Goal: Task Accomplishment & Management: Manage account settings

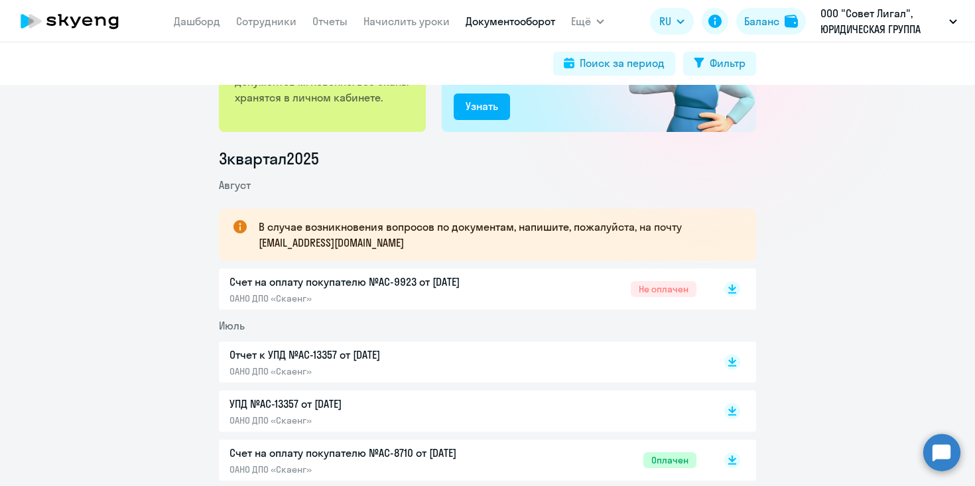
scroll to position [161, 0]
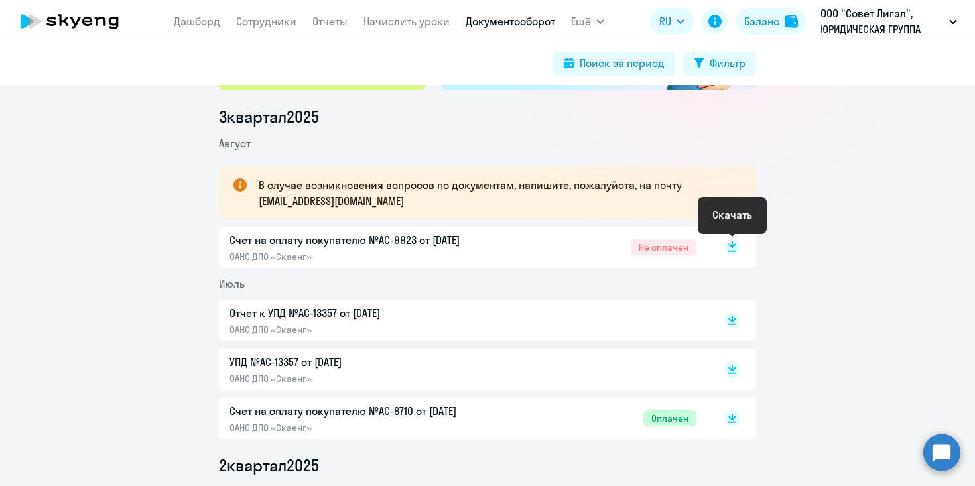
click at [733, 245] on icon at bounding box center [732, 244] width 8 height 7
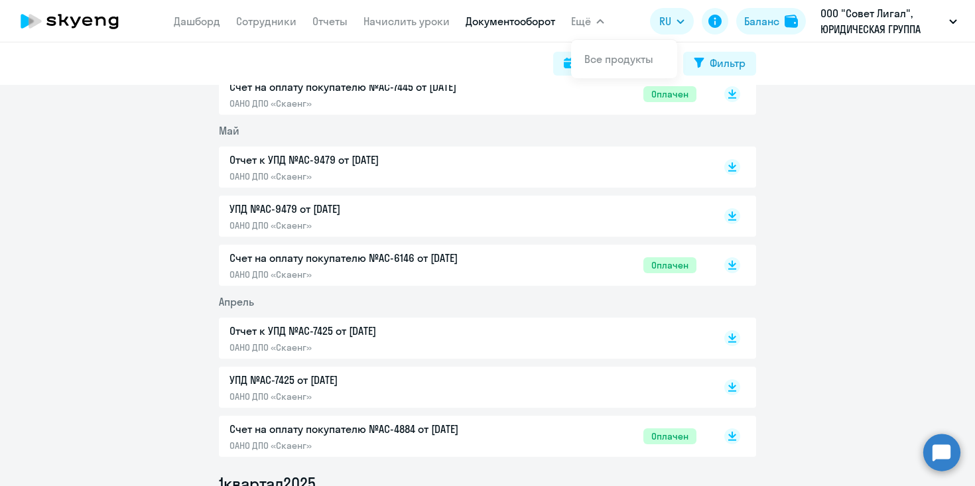
scroll to position [654, 0]
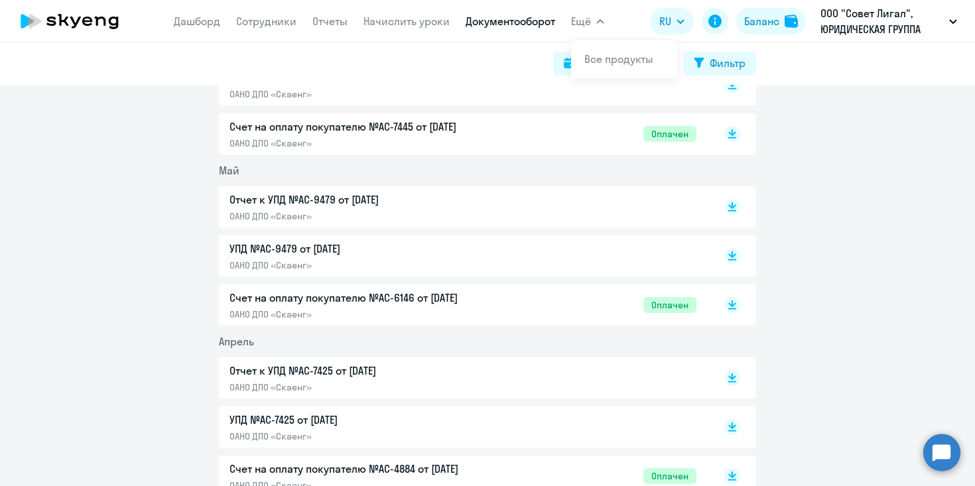
click at [316, 213] on p "ОАНО ДПО «Скаенг»" at bounding box center [368, 216] width 278 height 12
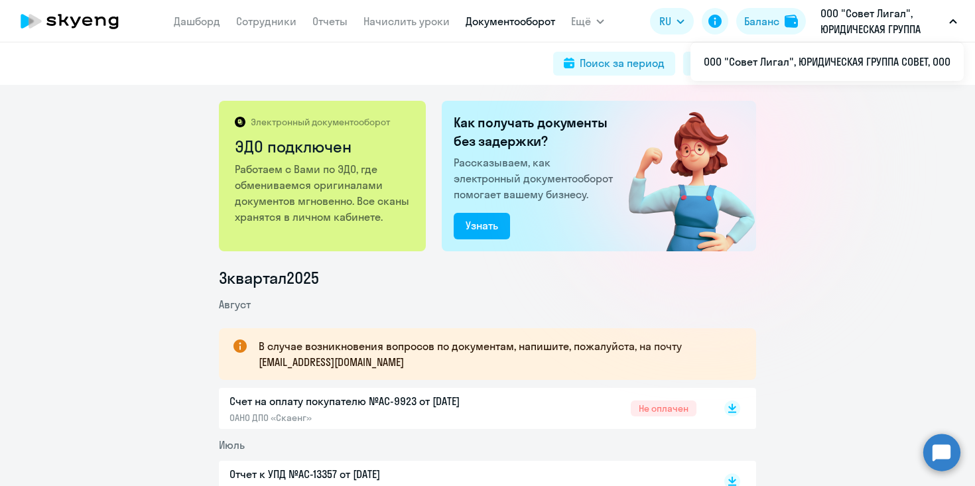
scroll to position [119, 0]
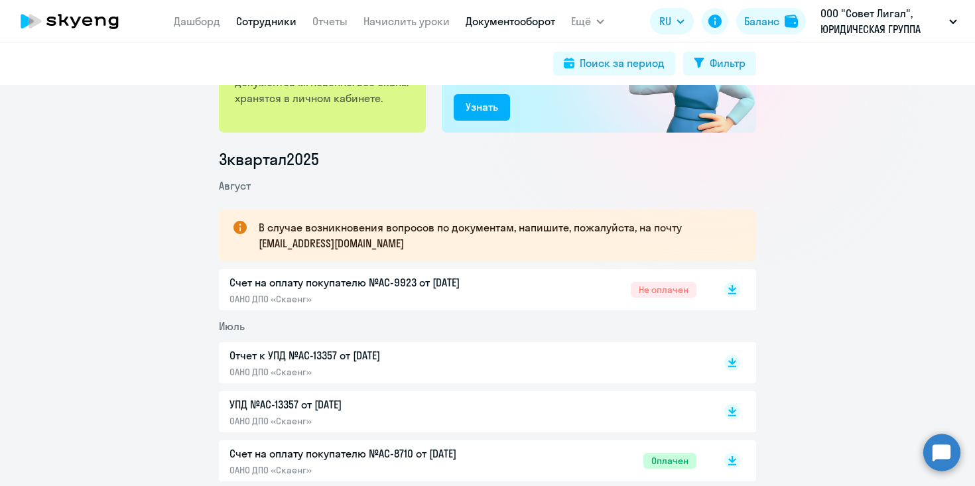
click at [261, 17] on link "Сотрудники" at bounding box center [266, 21] width 60 height 13
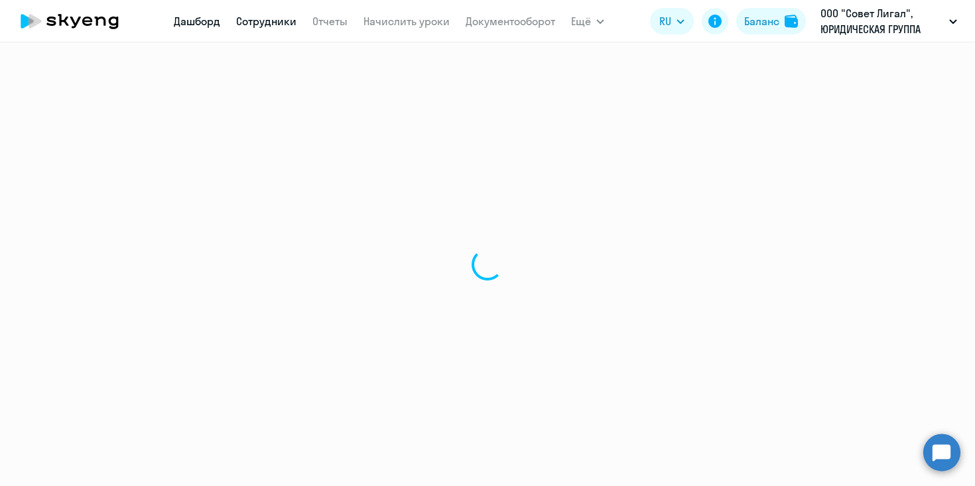
select select "30"
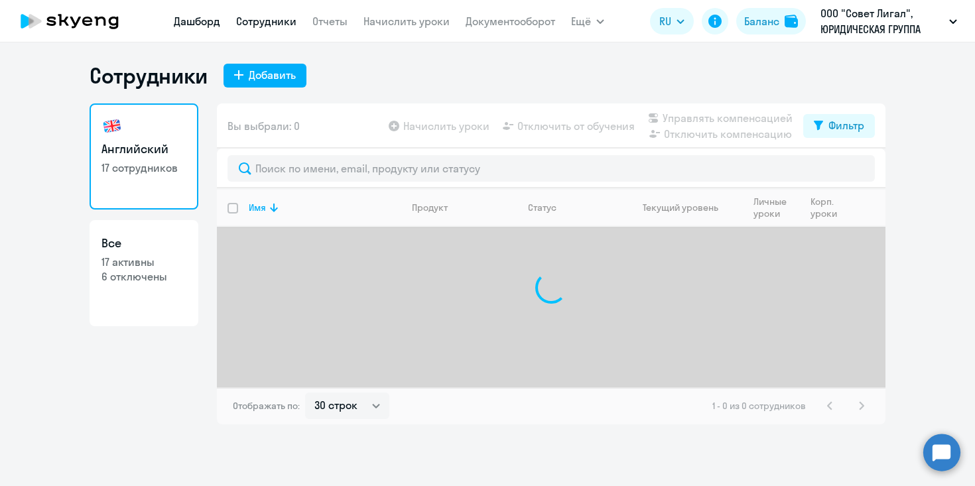
click at [195, 21] on link "Дашборд" at bounding box center [197, 21] width 46 height 13
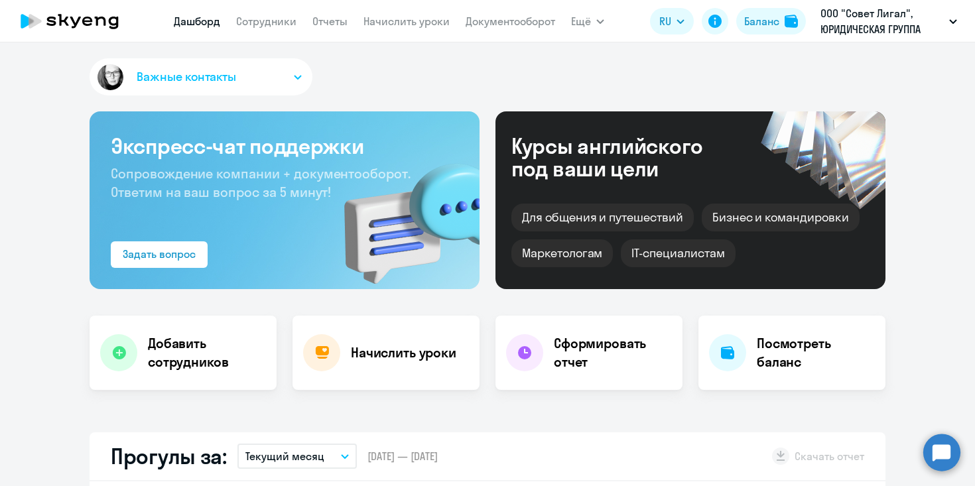
select select "30"
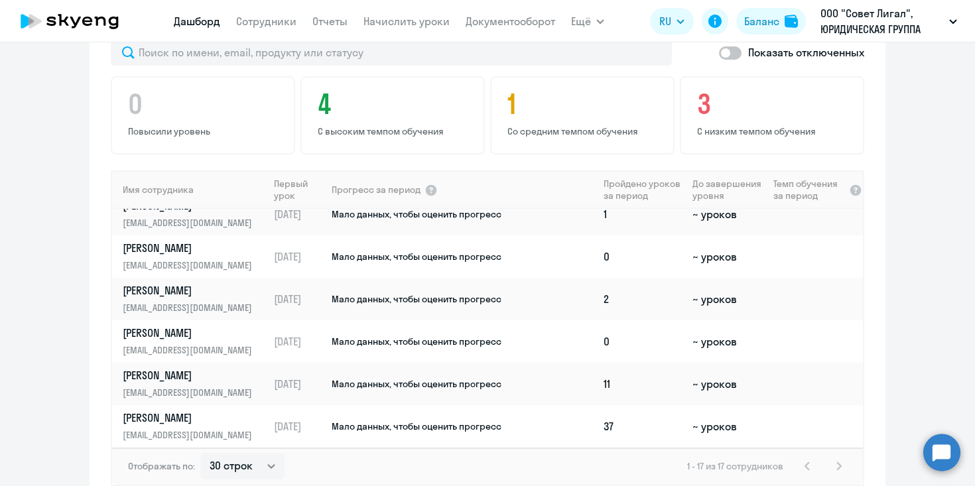
scroll to position [481, 0]
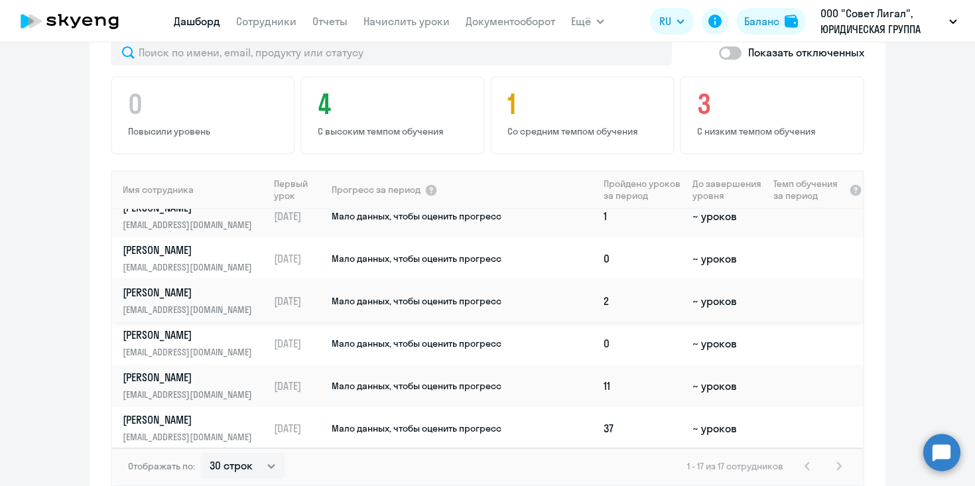
click at [369, 304] on span "Мало данных, чтобы оценить прогресс" at bounding box center [417, 301] width 170 height 12
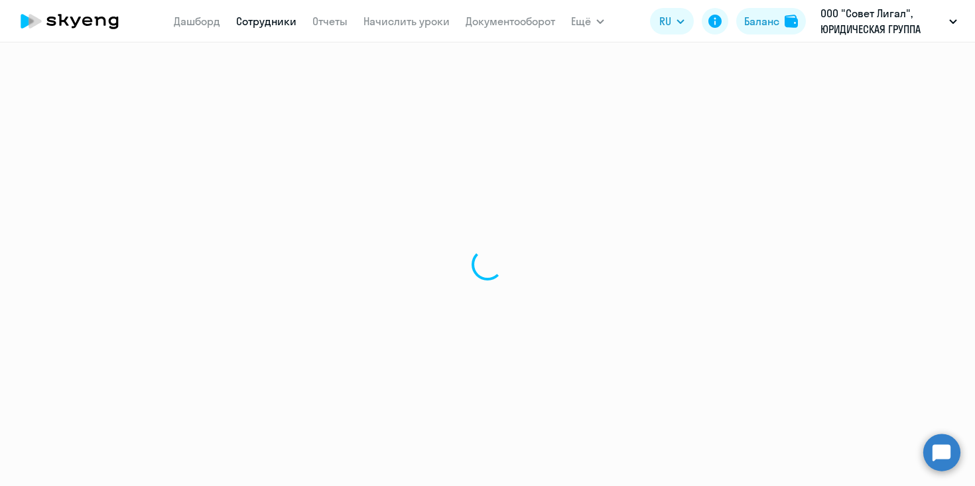
select select "english"
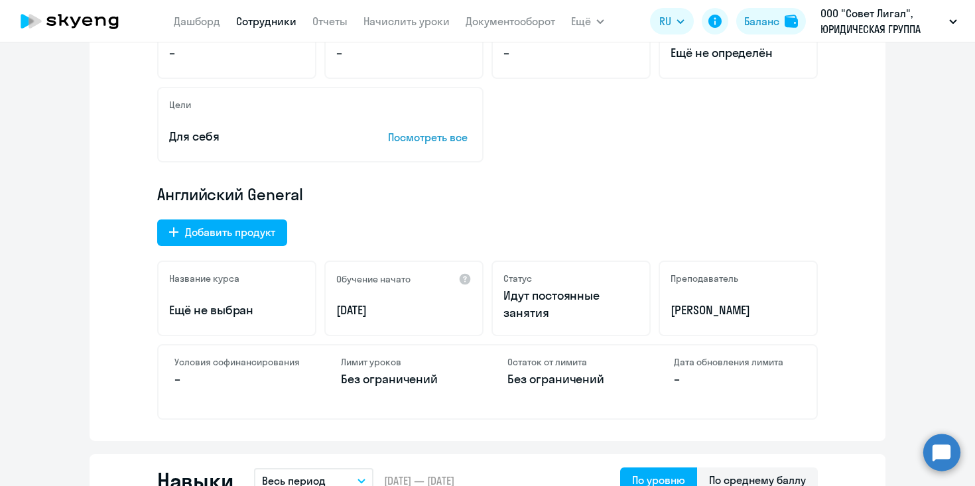
scroll to position [615, 0]
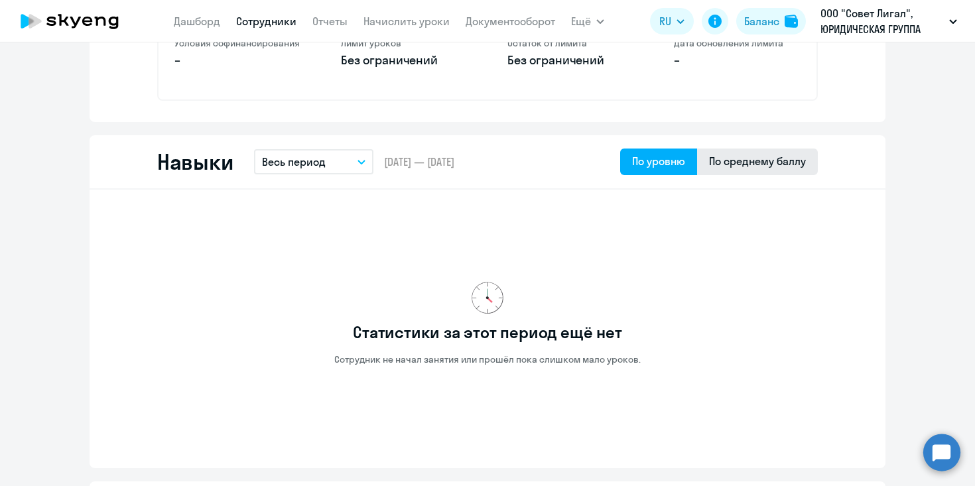
click at [758, 158] on div "По среднему баллу" at bounding box center [757, 161] width 97 height 16
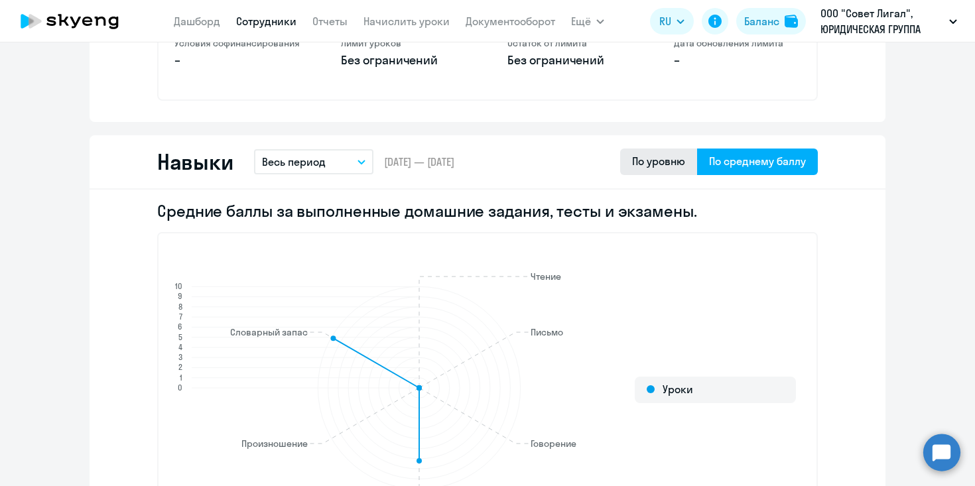
click at [666, 160] on div "По уровню" at bounding box center [658, 161] width 53 height 16
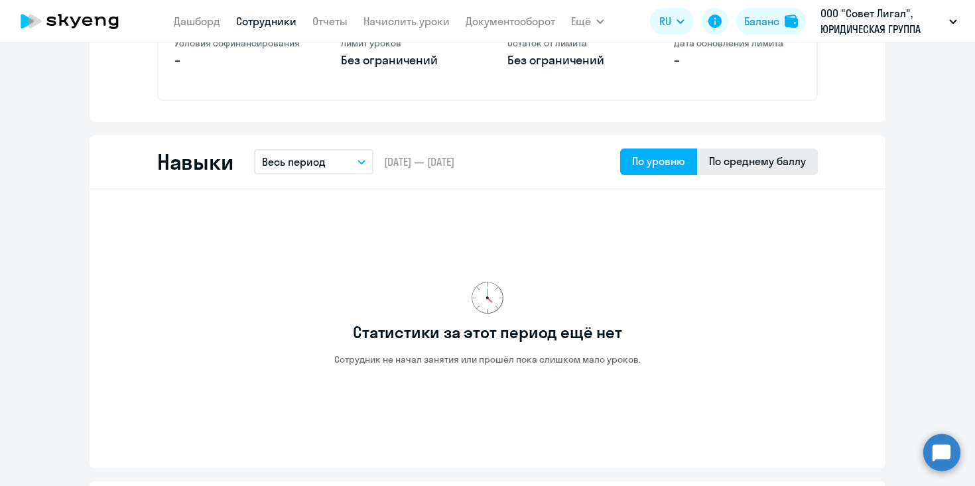
click at [736, 154] on div "По среднему баллу" at bounding box center [757, 161] width 97 height 16
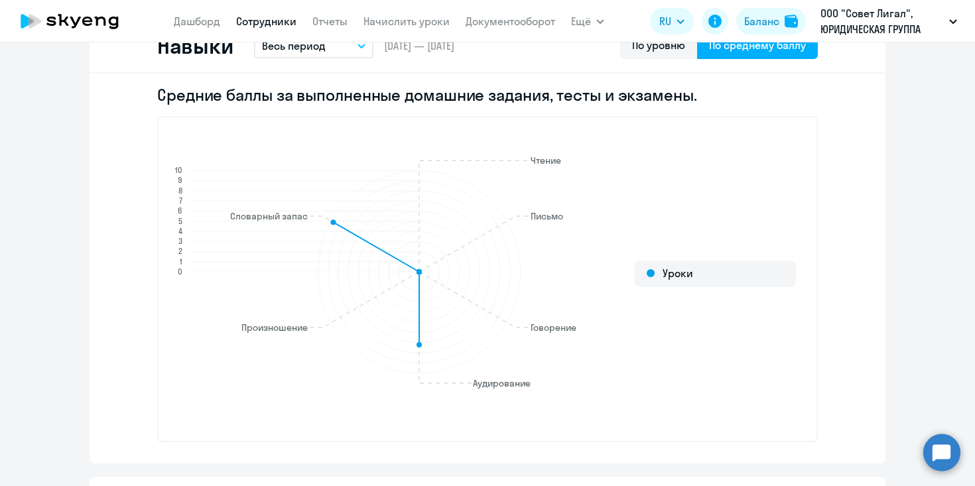
scroll to position [733, 0]
drag, startPoint x: 332, startPoint y: 220, endPoint x: 278, endPoint y: 223, distance: 53.8
click at [242, 227] on icon "Чтение Чтение Письмо Письмо Говорение Говорение Аудирование Аудирование Произно…" at bounding box center [411, 272] width 492 height 321
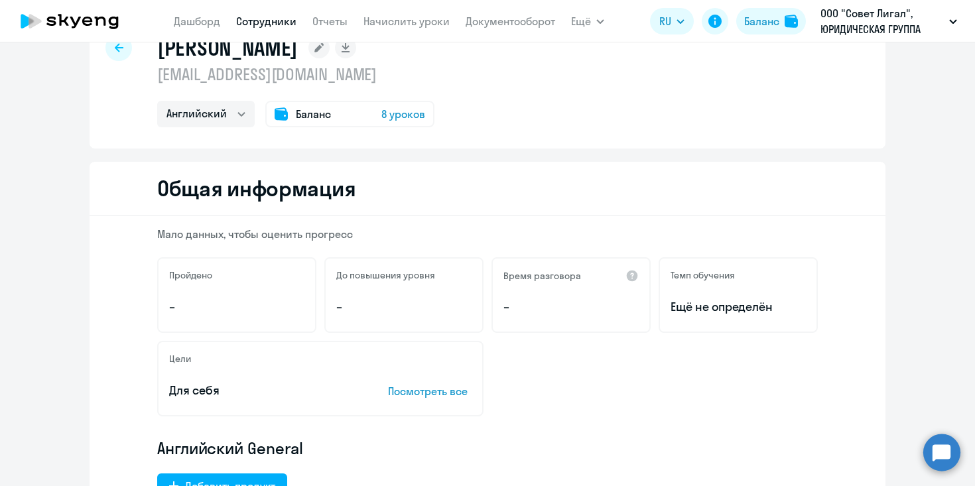
scroll to position [0, 0]
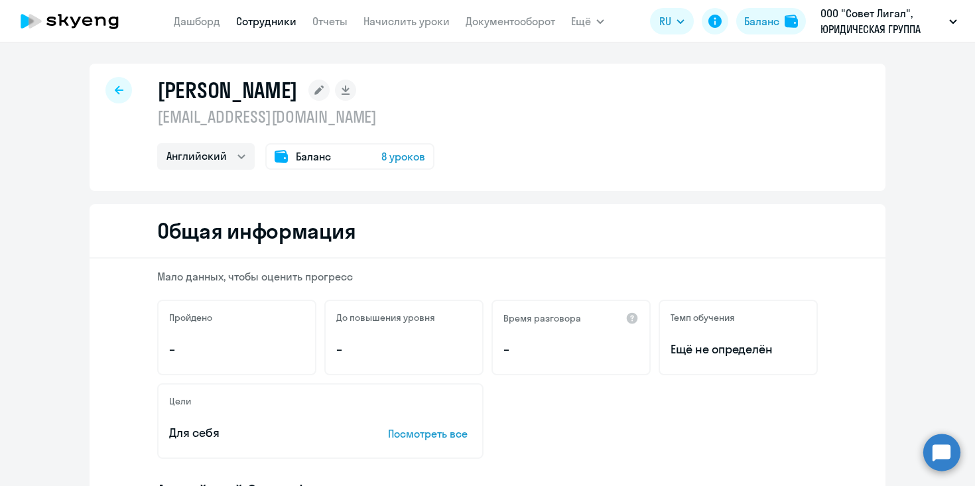
click at [116, 90] on icon at bounding box center [119, 90] width 9 height 9
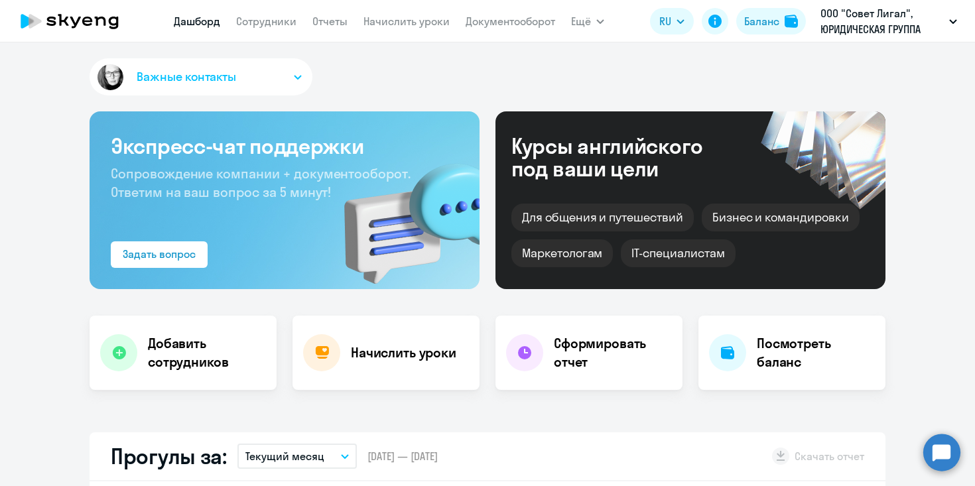
select select "30"
click at [224, 72] on span "Важные контакты" at bounding box center [186, 76] width 99 height 17
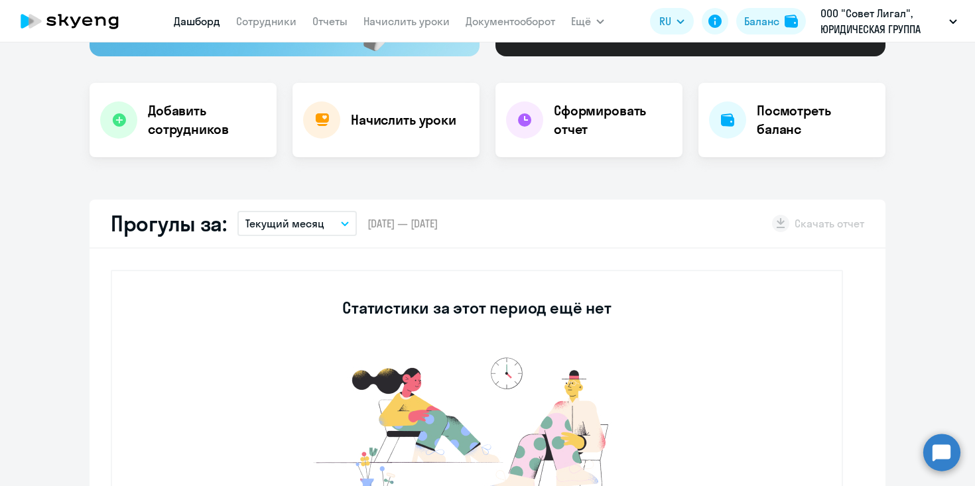
scroll to position [228, 0]
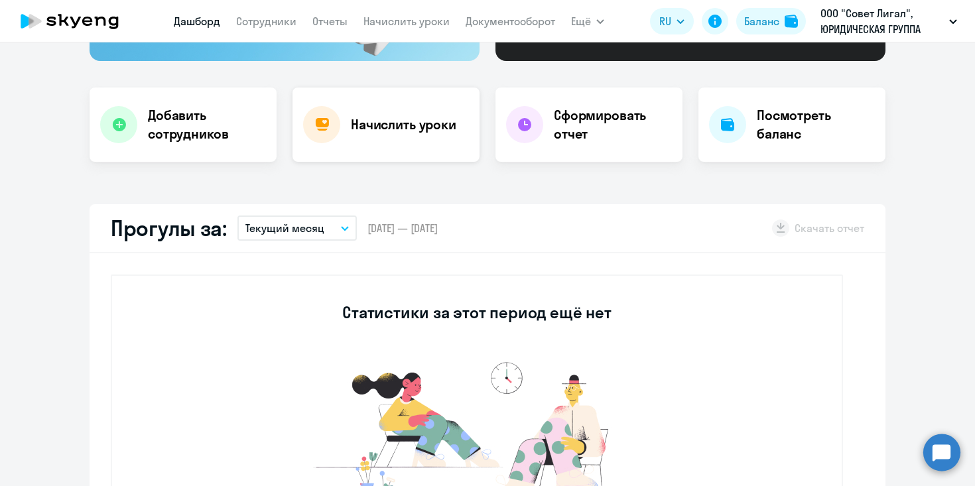
click at [394, 134] on div "Начислить уроки" at bounding box center [385, 125] width 187 height 74
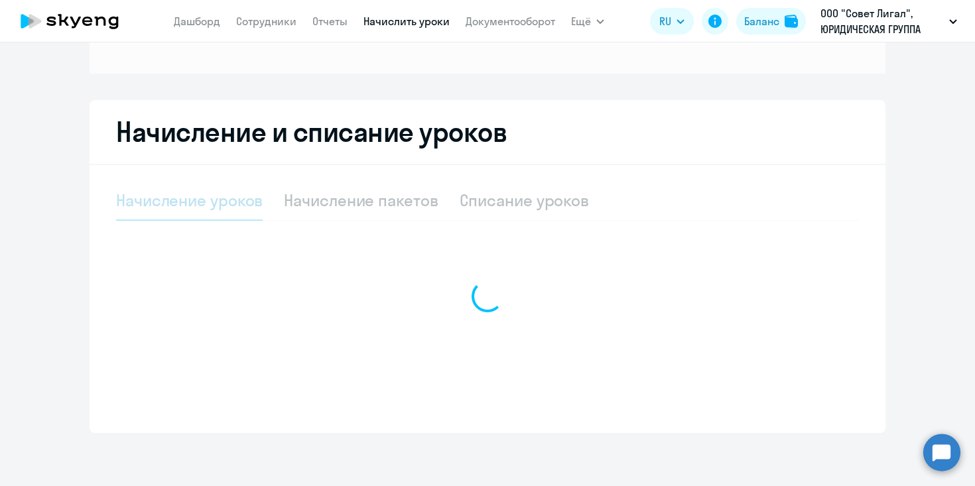
scroll to position [180, 0]
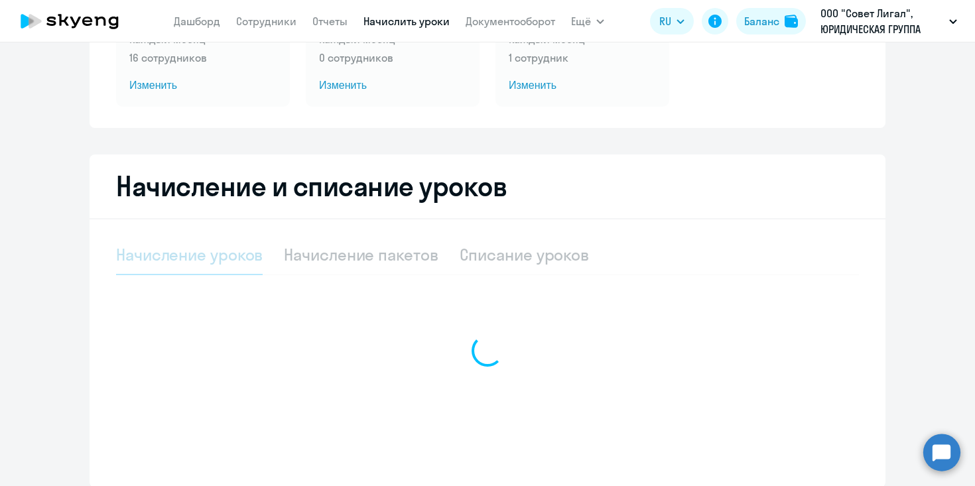
select select "10"
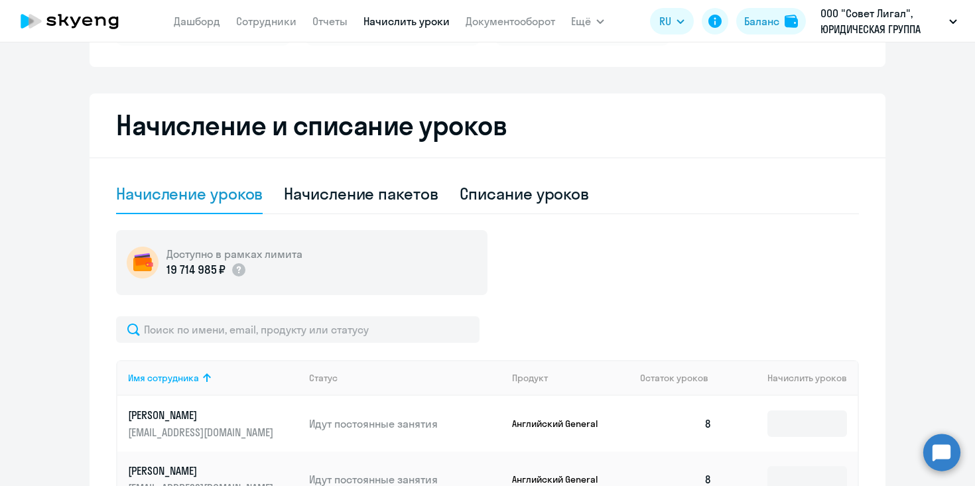
scroll to position [239, 0]
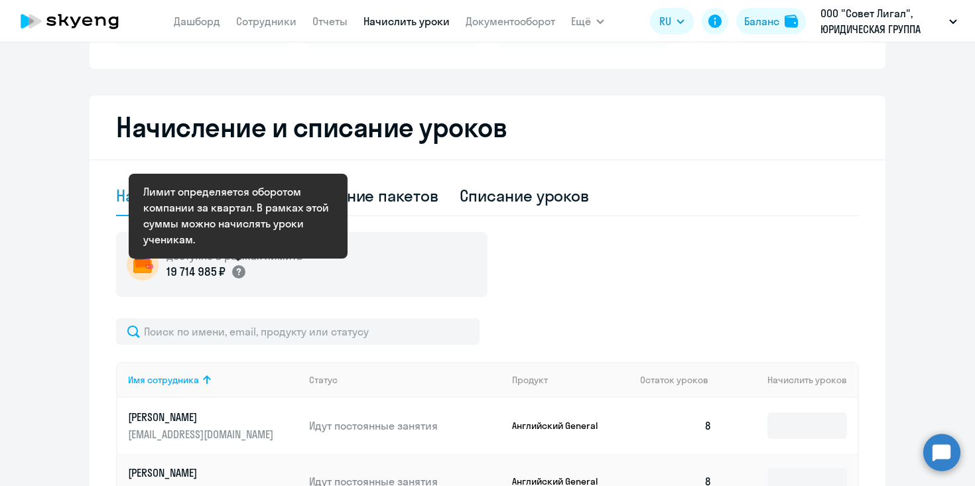
click at [238, 271] on icon at bounding box center [239, 272] width 4 height 7
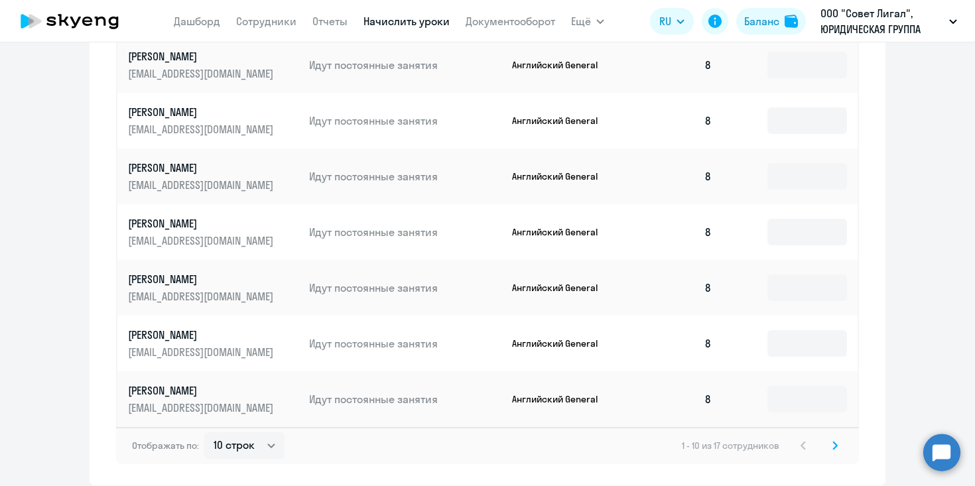
scroll to position [790, 0]
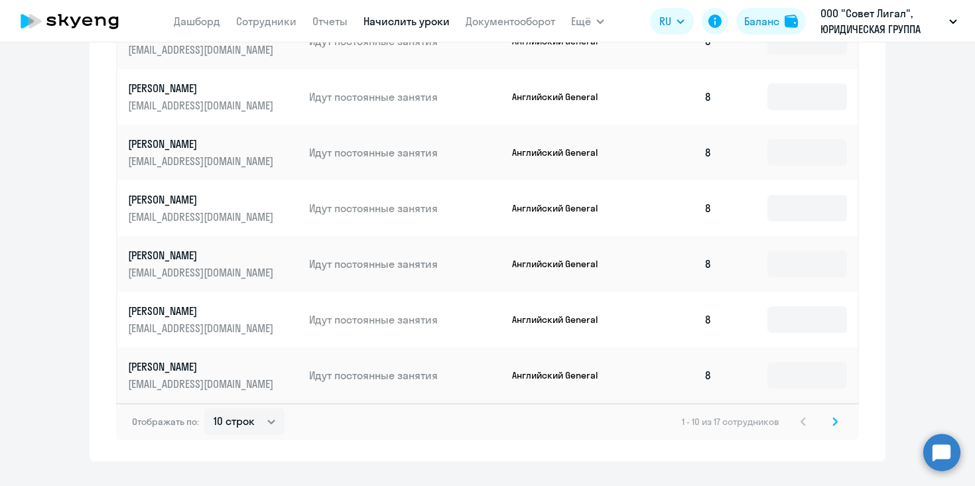
click at [837, 419] on svg-icon at bounding box center [835, 422] width 16 height 16
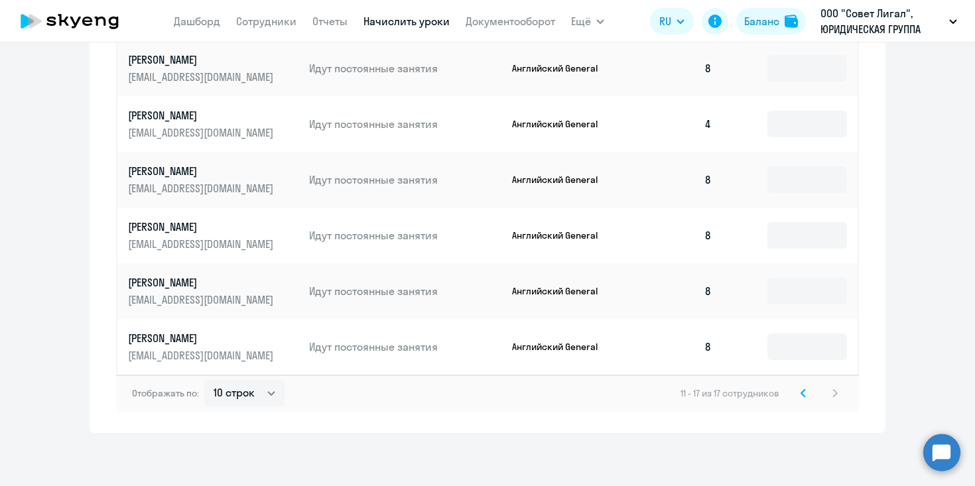
scroll to position [652, 0]
click at [805, 345] on input at bounding box center [807, 347] width 80 height 27
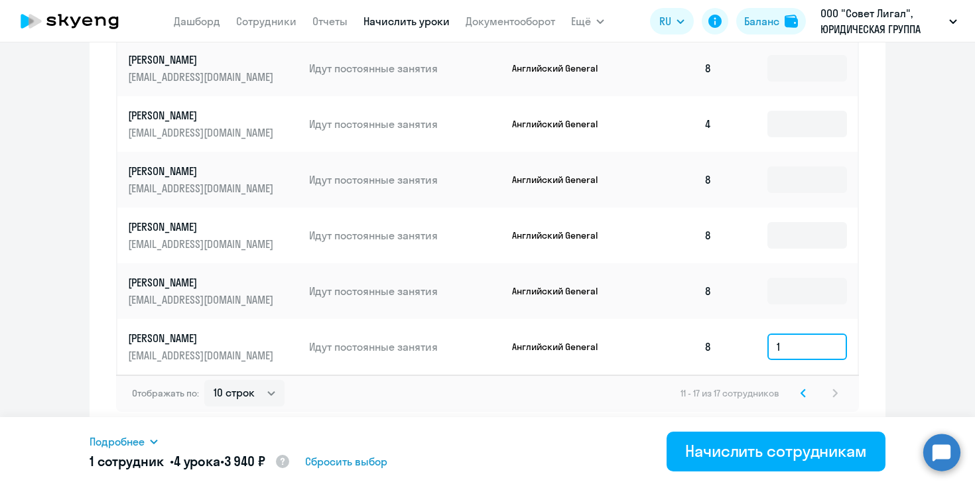
type input "12"
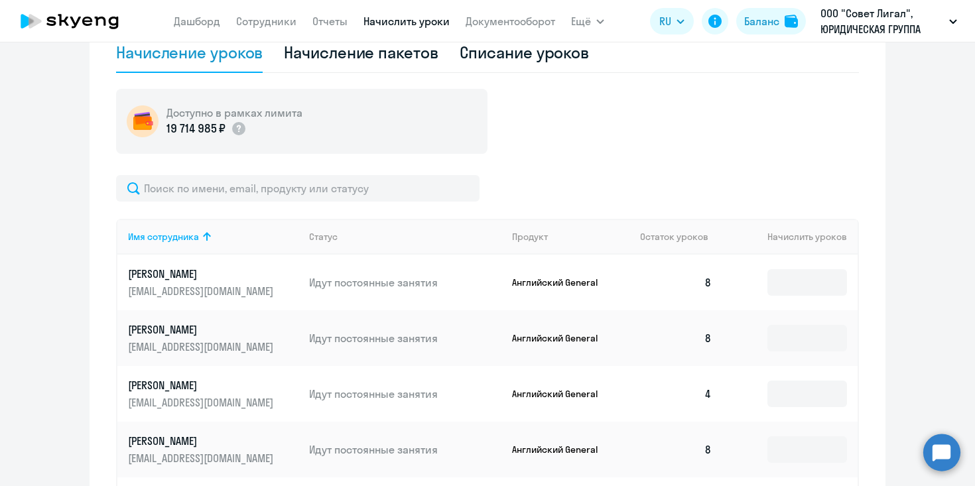
scroll to position [0, 0]
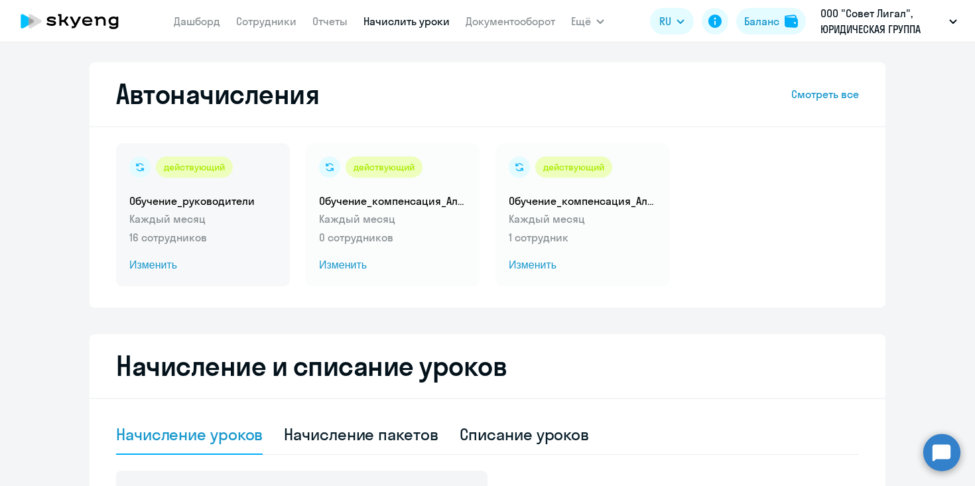
click at [155, 267] on span "Изменить" at bounding box center [202, 265] width 147 height 16
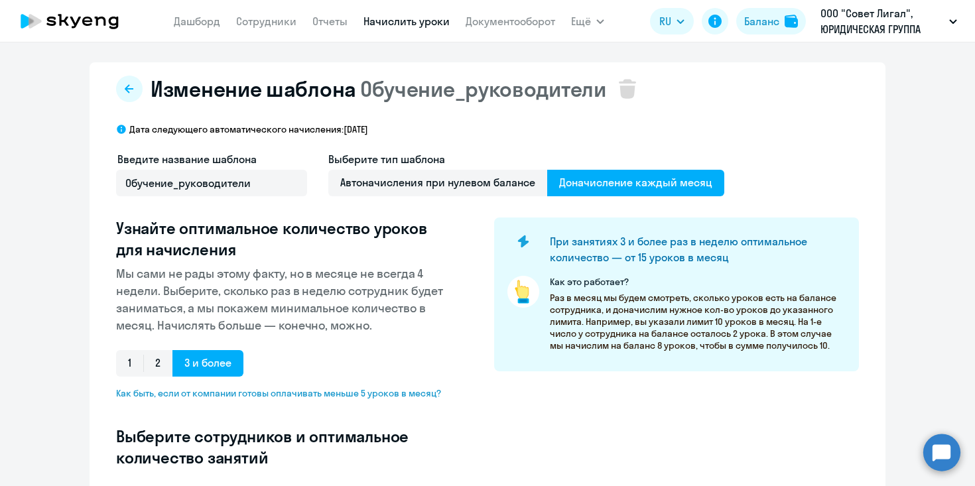
select select "10"
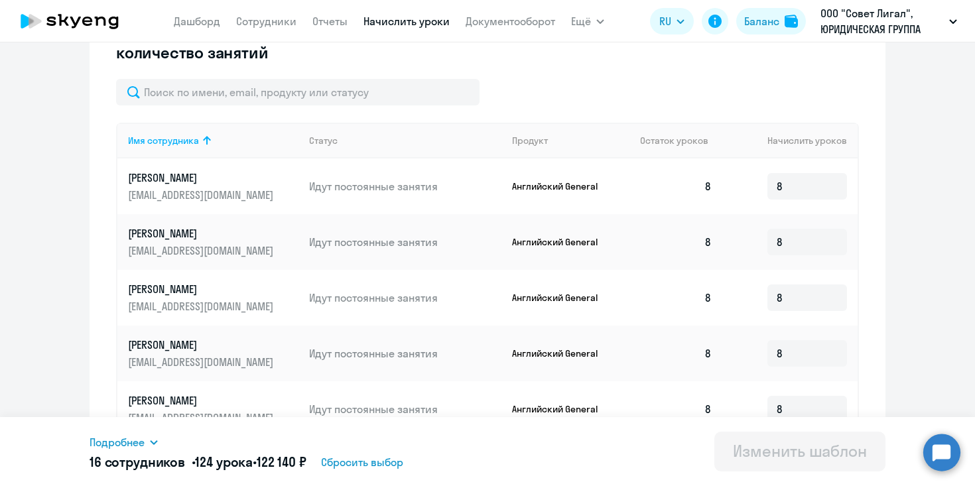
scroll to position [746, 0]
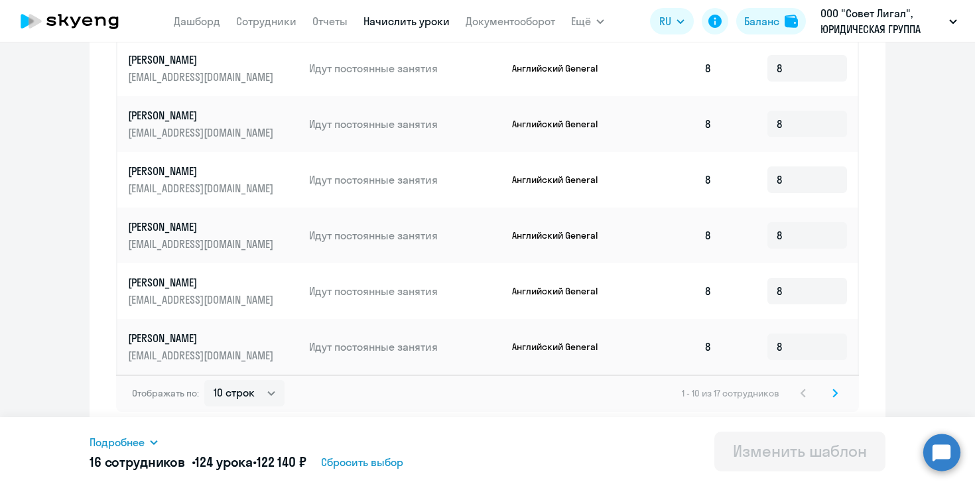
click at [832, 391] on icon at bounding box center [834, 393] width 5 height 9
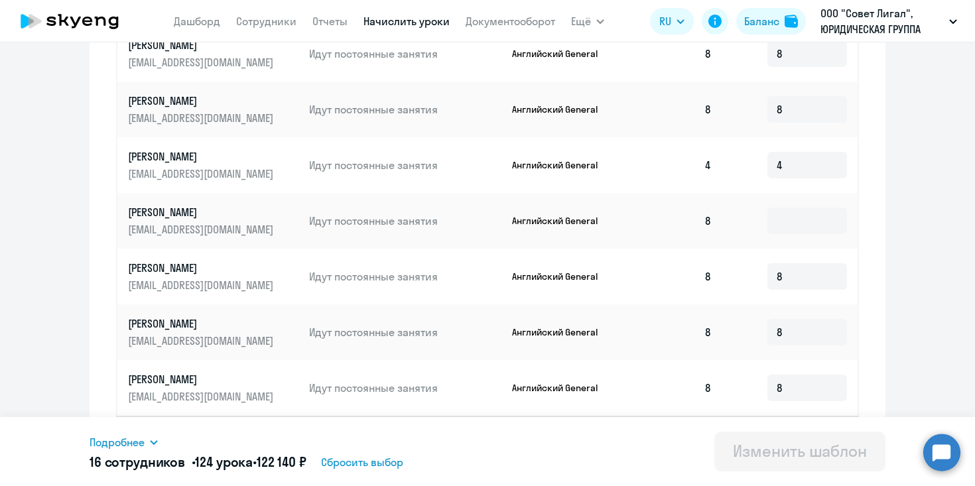
scroll to position [524, 0]
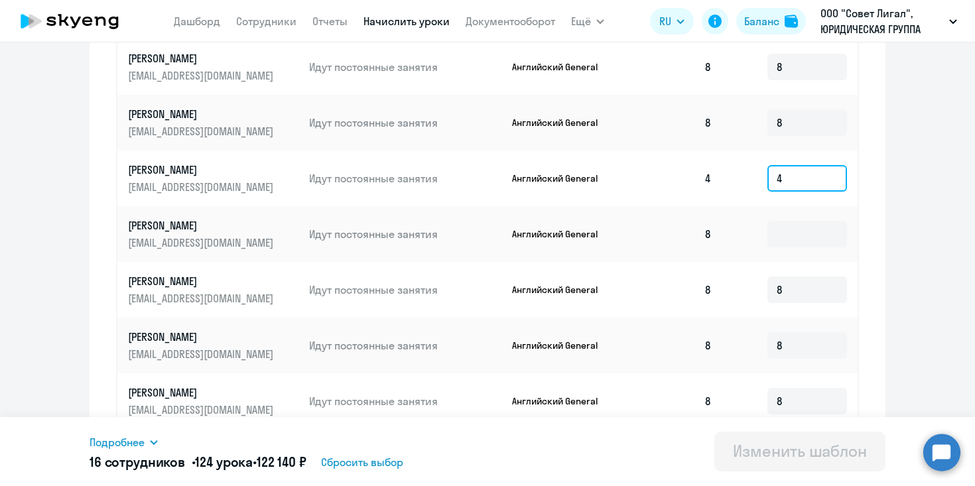
drag, startPoint x: 797, startPoint y: 174, endPoint x: 743, endPoint y: 174, distance: 53.7
click at [743, 174] on td "4" at bounding box center [789, 179] width 135 height 56
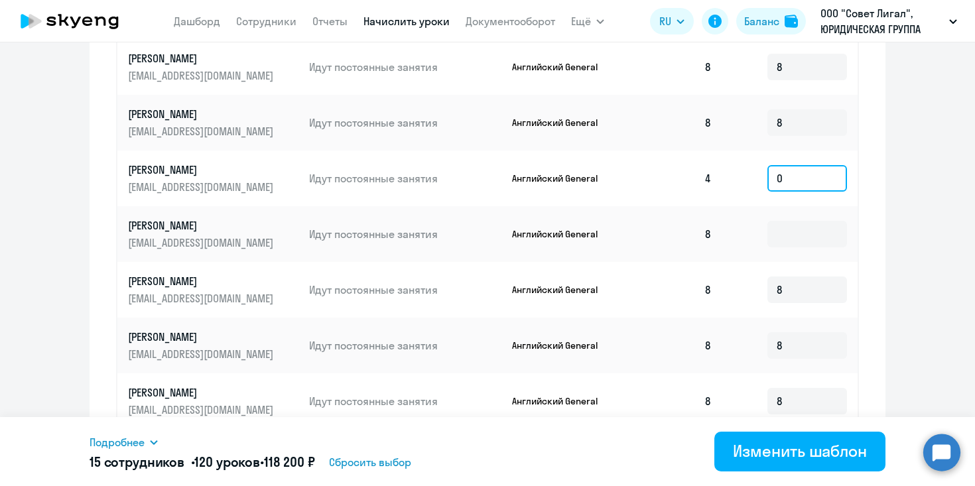
type input "0"
click at [882, 157] on div "Изменение шаблона Обучение_руководители Дата следующего автоматического начисле…" at bounding box center [488, 12] width 796 height 949
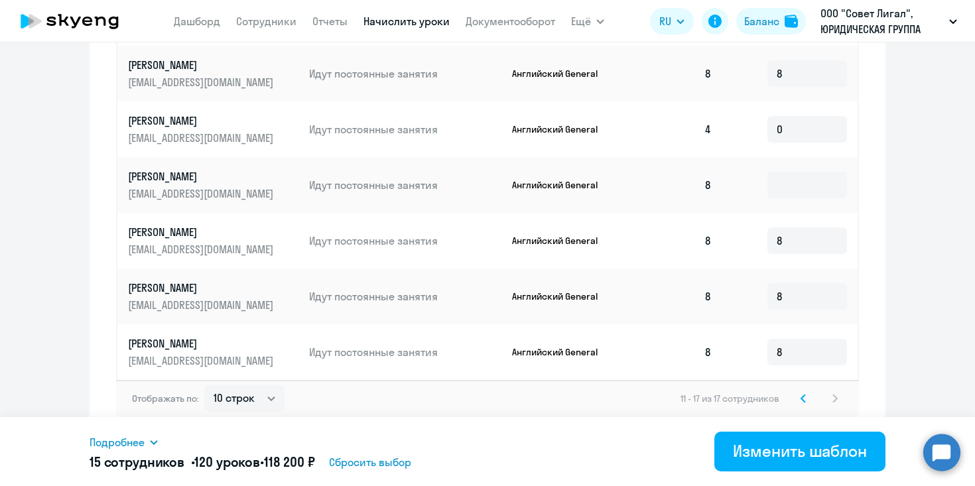
scroll to position [579, 0]
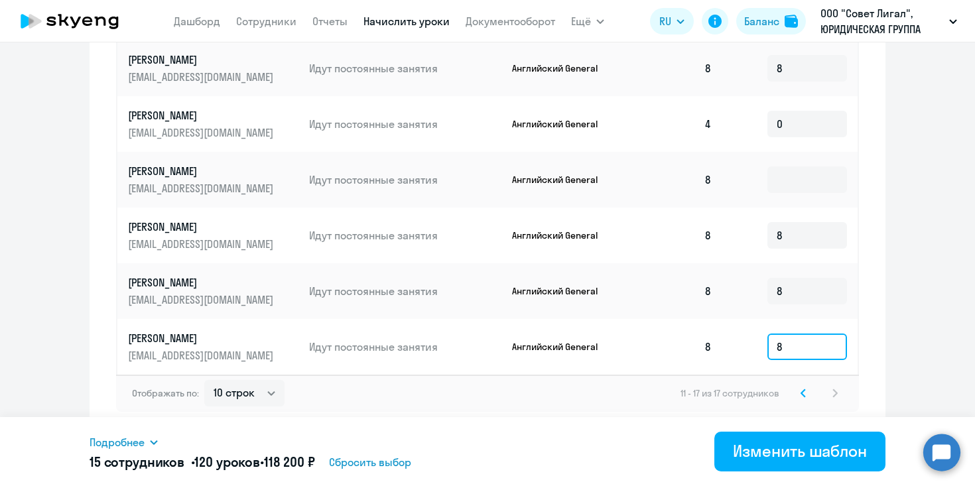
drag, startPoint x: 791, startPoint y: 347, endPoint x: 764, endPoint y: 347, distance: 26.5
click at [764, 347] on td "8" at bounding box center [789, 347] width 135 height 56
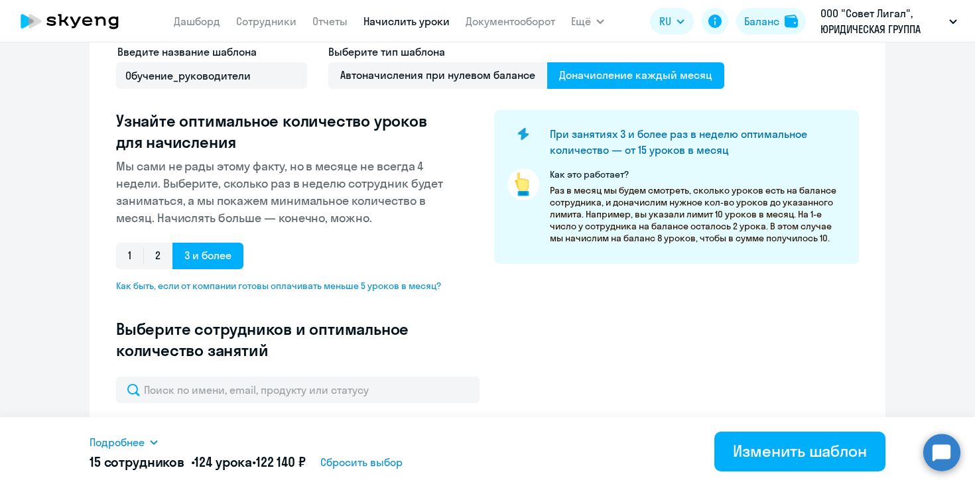
scroll to position [84, 0]
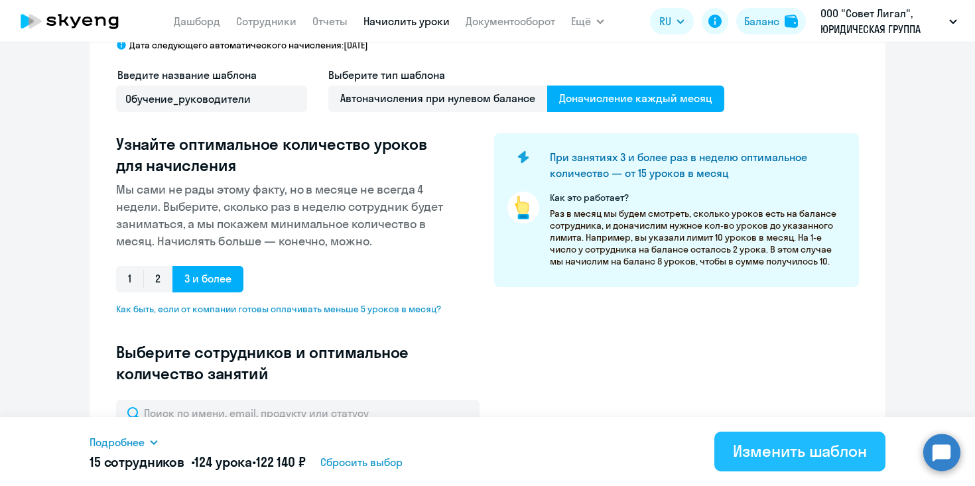
type input "12"
click at [804, 454] on div "Изменить шаблон" at bounding box center [800, 450] width 134 height 21
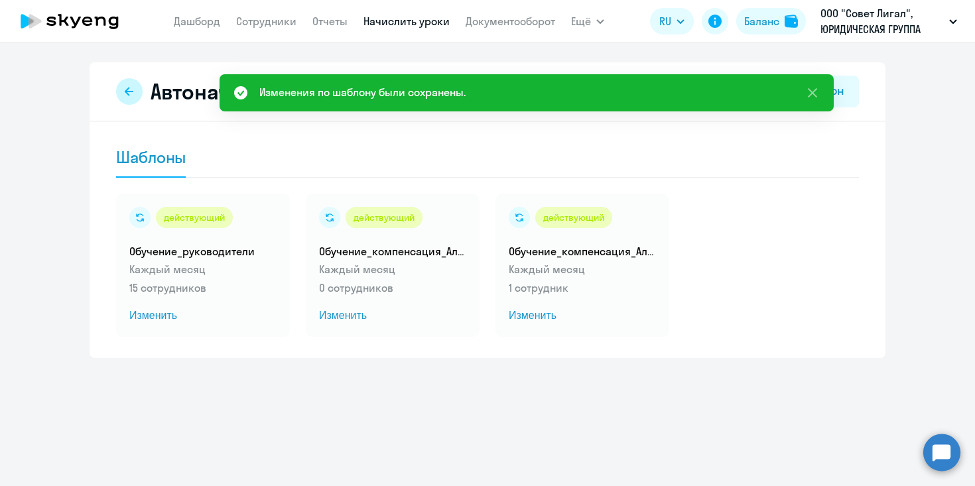
click at [130, 88] on icon at bounding box center [129, 91] width 11 height 11
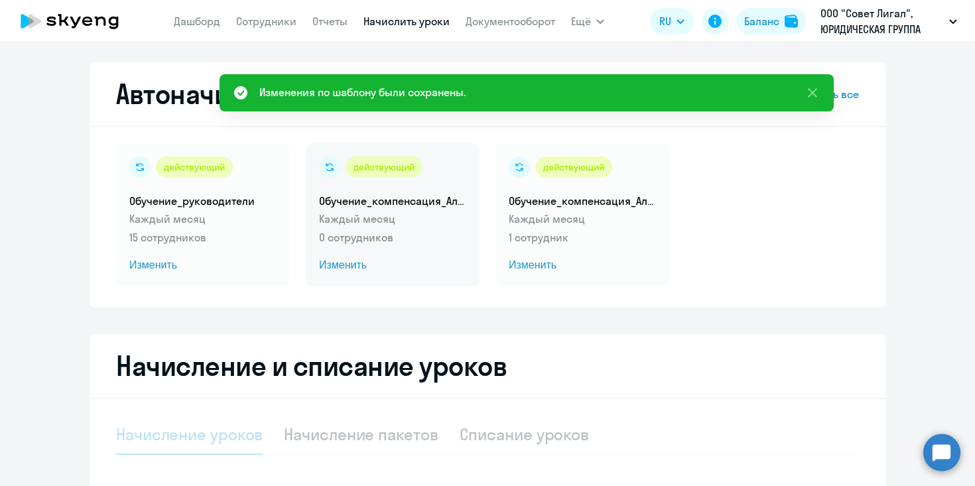
select select "10"
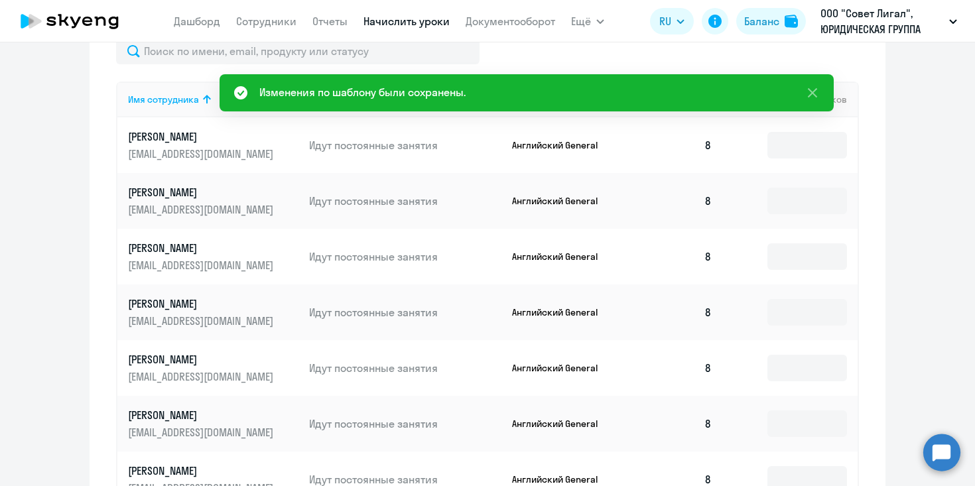
scroll to position [632, 0]
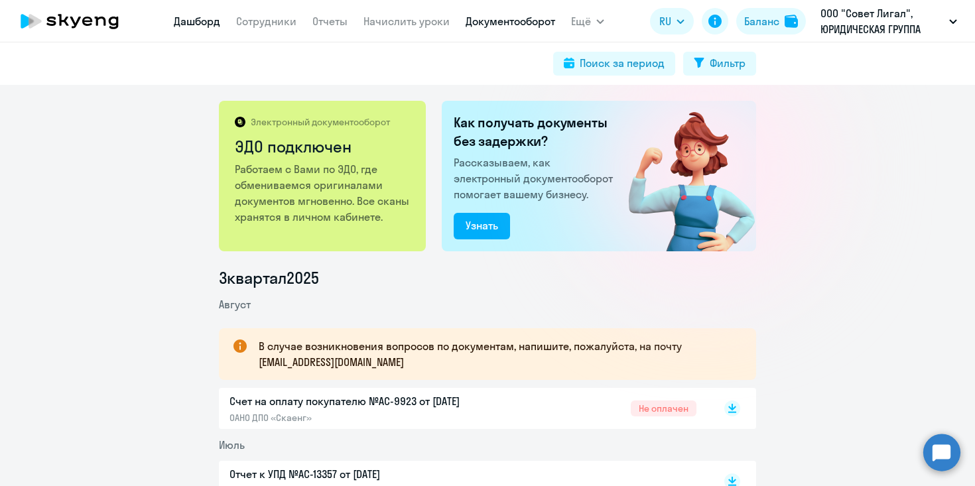
click at [178, 23] on link "Дашборд" at bounding box center [197, 21] width 46 height 13
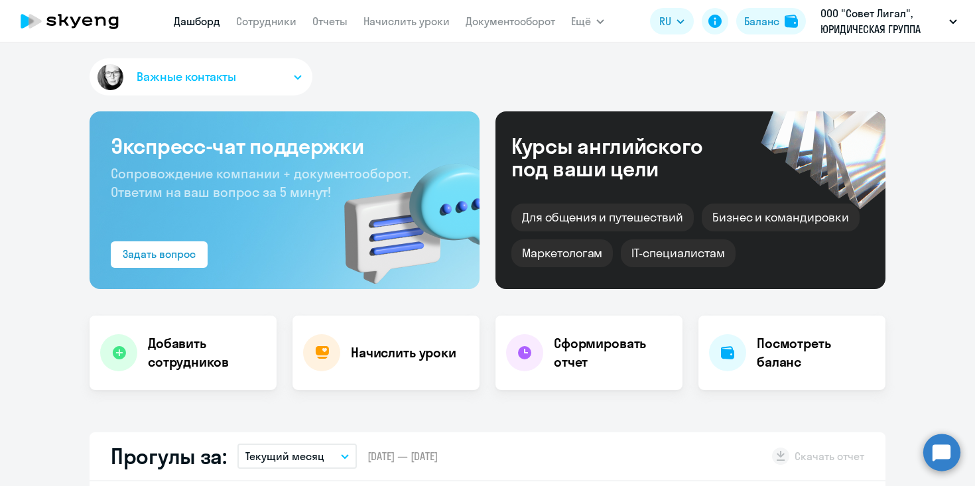
select select "30"
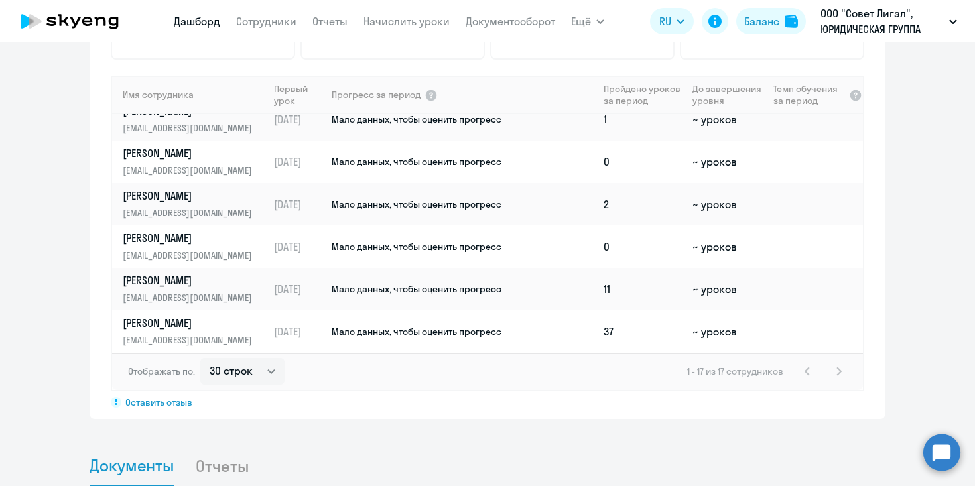
scroll to position [1160, 0]
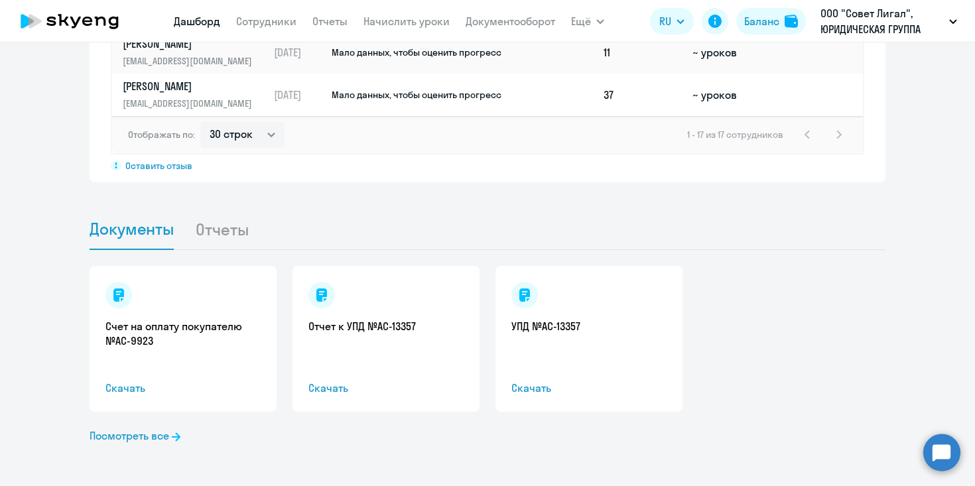
click at [221, 227] on li "Отчеты" at bounding box center [232, 229] width 75 height 40
click at [219, 233] on li "Отчеты" at bounding box center [232, 229] width 75 height 40
click at [230, 233] on li "Отчеты" at bounding box center [232, 229] width 75 height 40
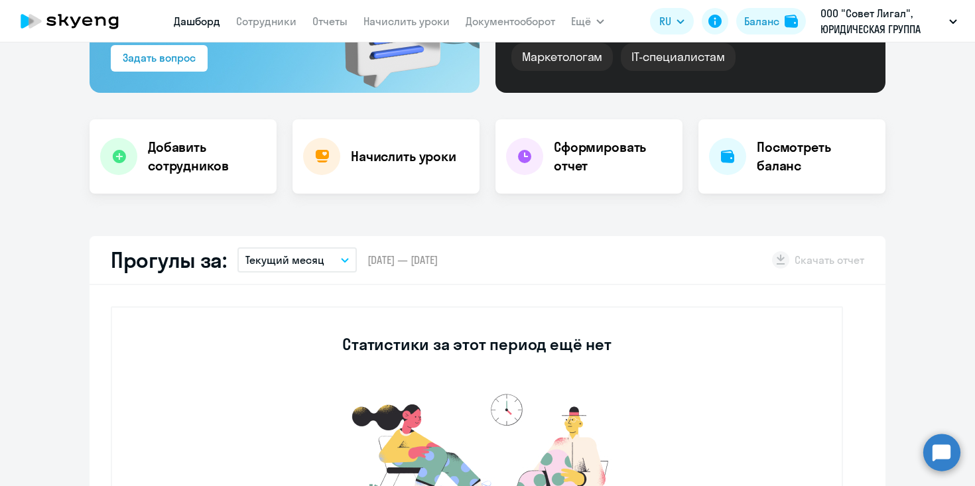
scroll to position [0, 0]
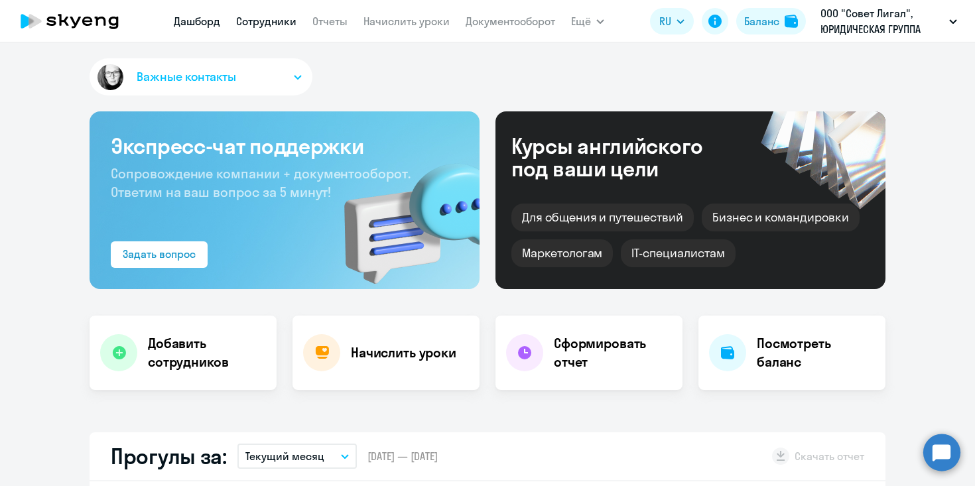
click at [274, 24] on link "Сотрудники" at bounding box center [266, 21] width 60 height 13
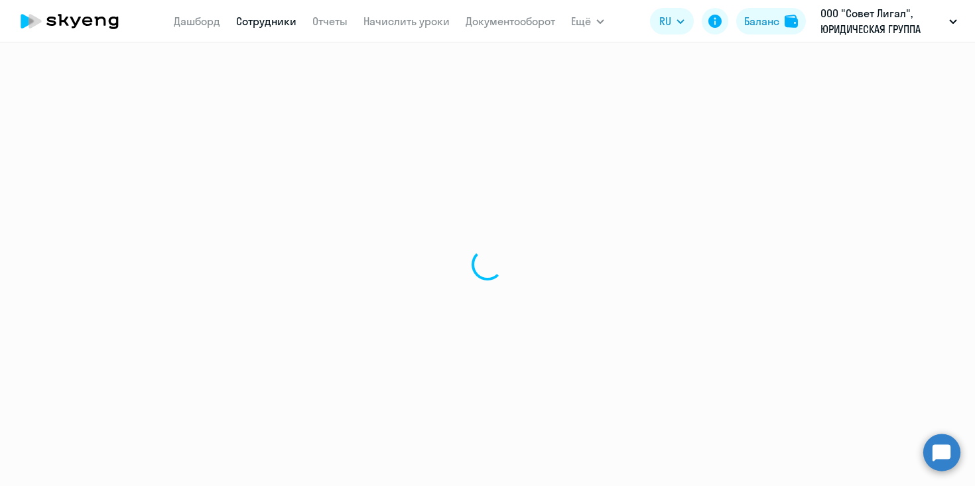
select select "30"
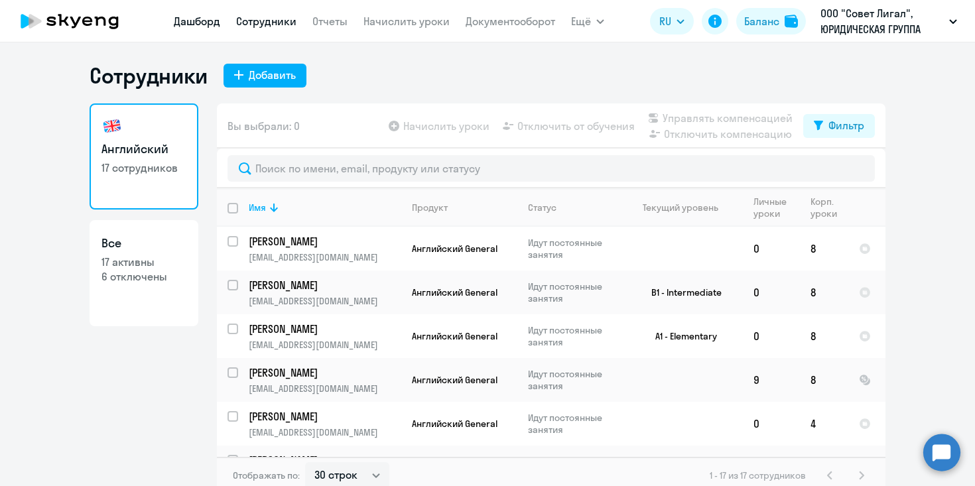
click at [192, 23] on link "Дашборд" at bounding box center [197, 21] width 46 height 13
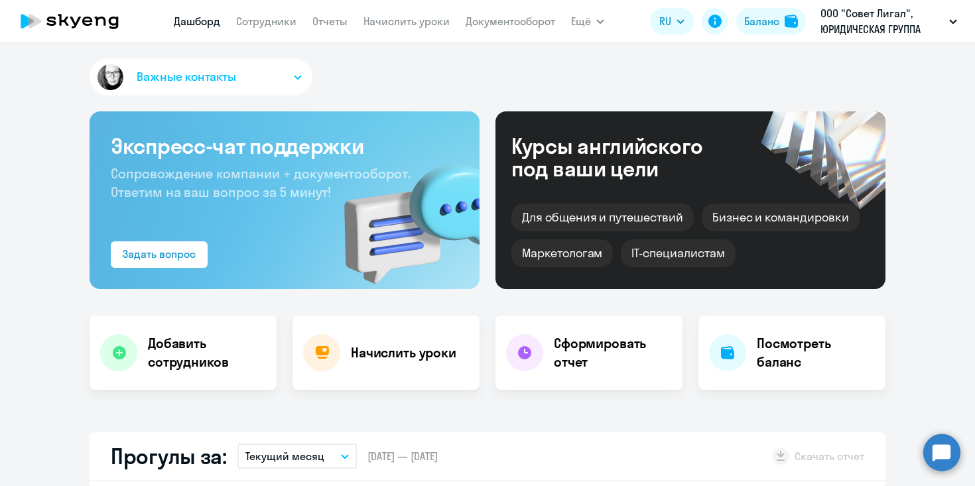
select select "30"
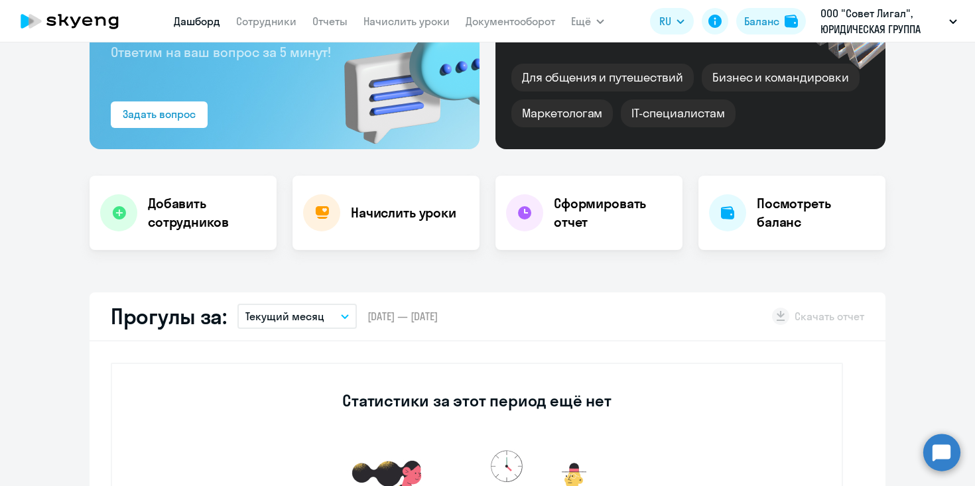
scroll to position [142, 0]
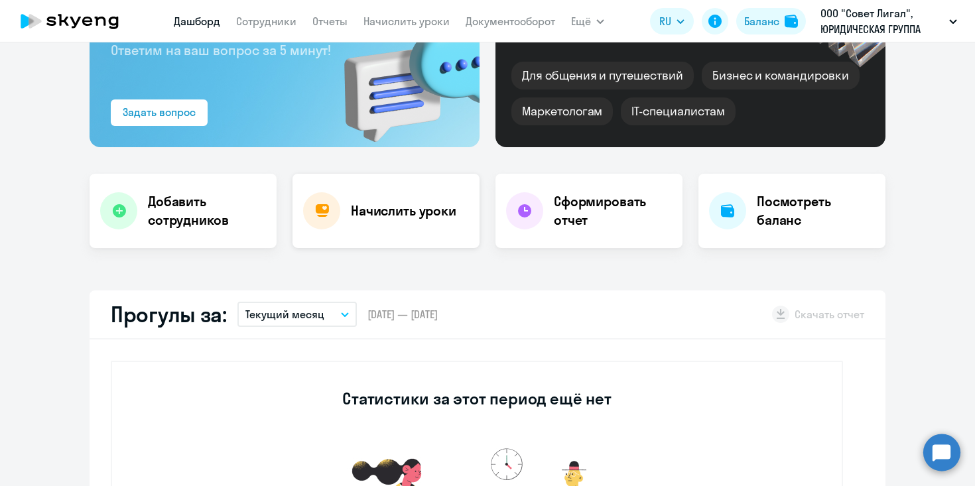
click at [410, 223] on div "Начислить уроки" at bounding box center [385, 211] width 187 height 74
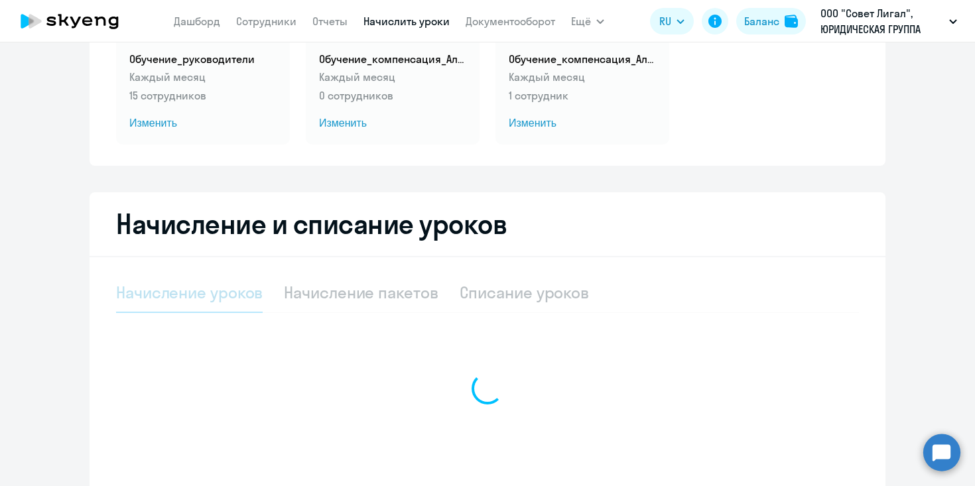
select select "10"
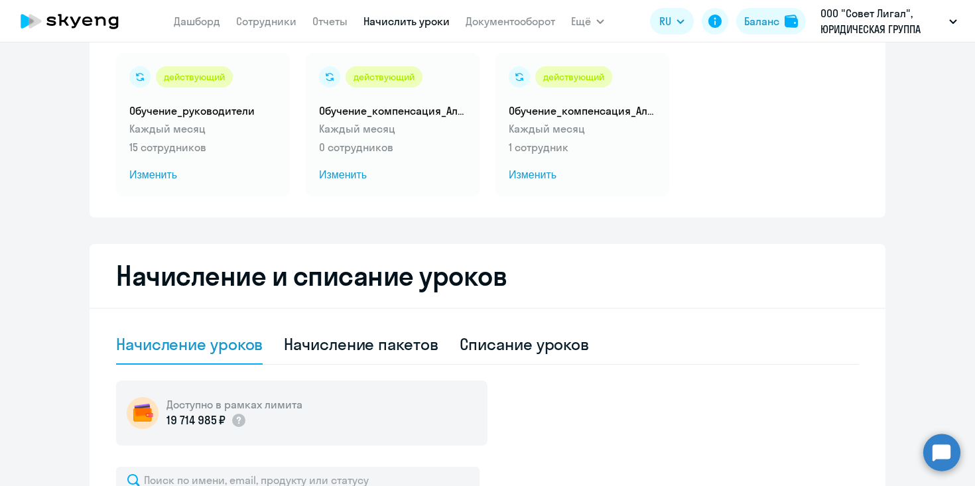
scroll to position [33, 0]
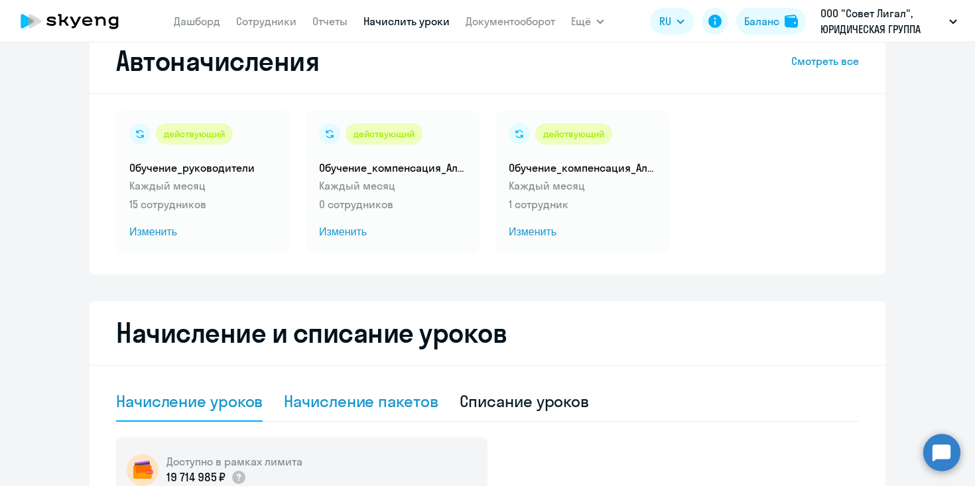
click at [379, 397] on div "Начисление пакетов" at bounding box center [361, 401] width 154 height 21
select select "10"
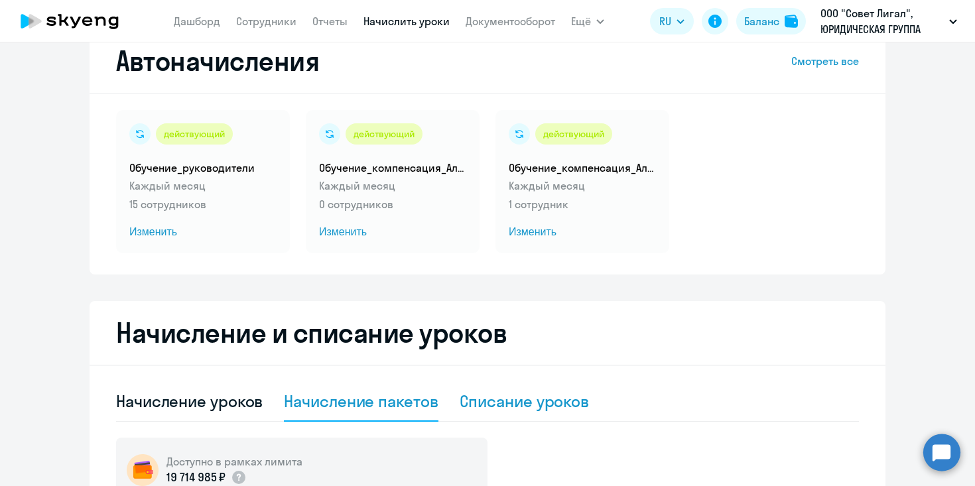
click at [506, 392] on div "Списание уроков" at bounding box center [524, 401] width 130 height 21
select select "10"
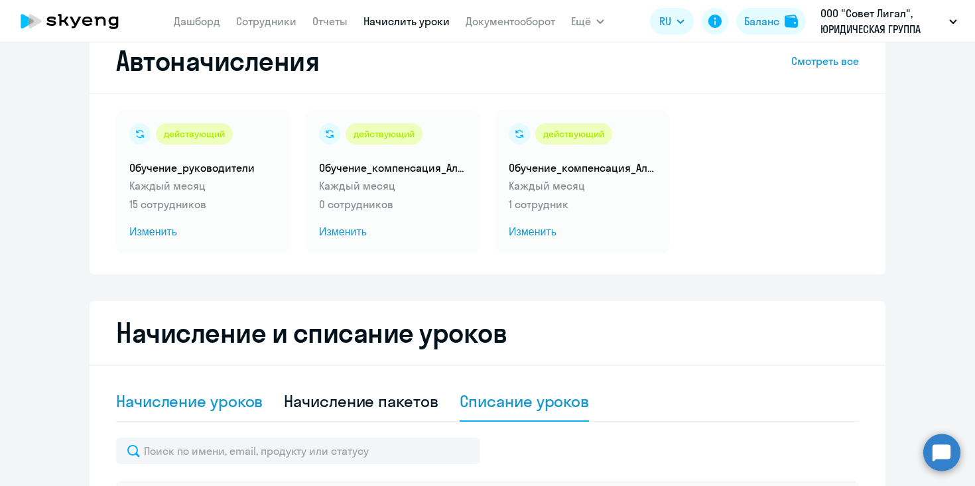
click at [210, 411] on div "Начисление уроков" at bounding box center [189, 401] width 147 height 21
select select "10"
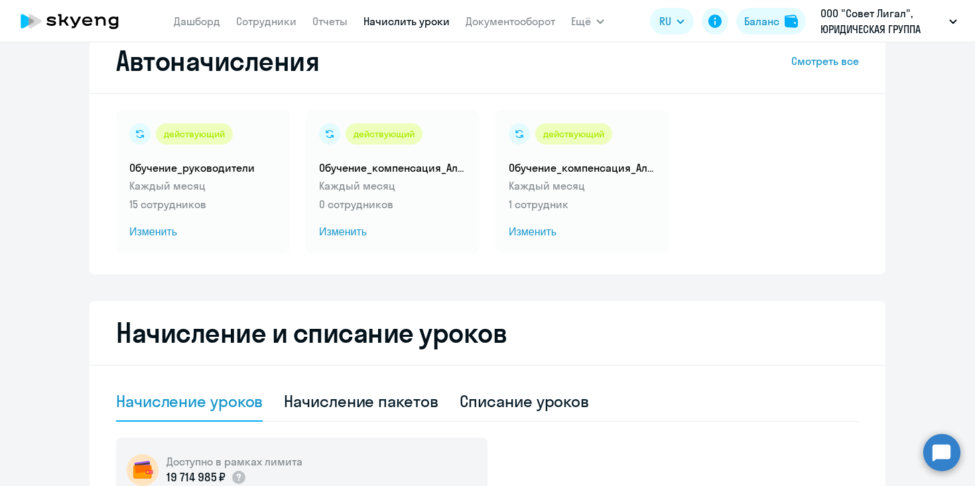
scroll to position [0, 0]
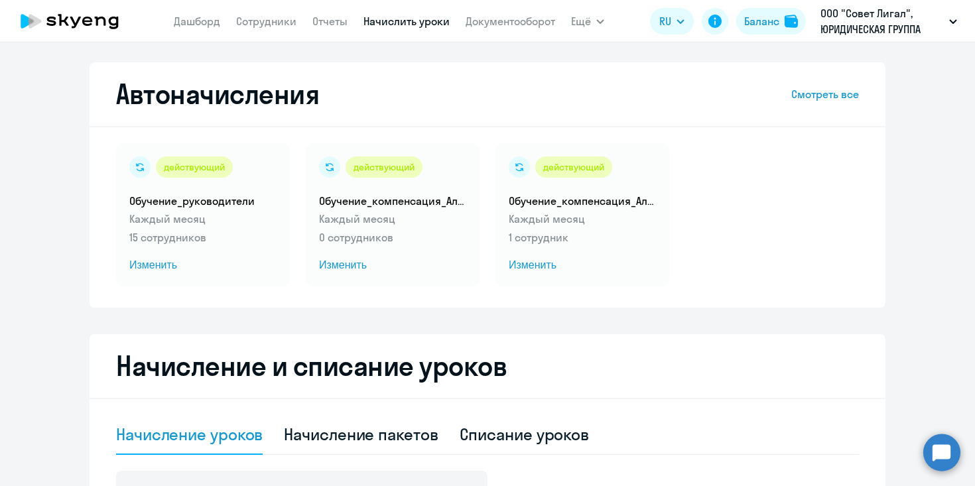
click at [60, 17] on icon at bounding box center [63, 20] width 11 height 12
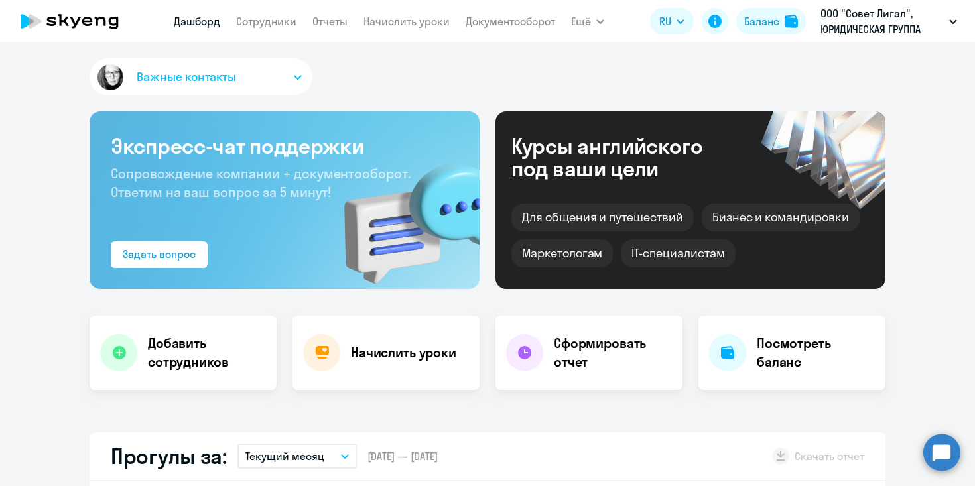
select select "30"
